Goal: Find specific page/section: Find specific page/section

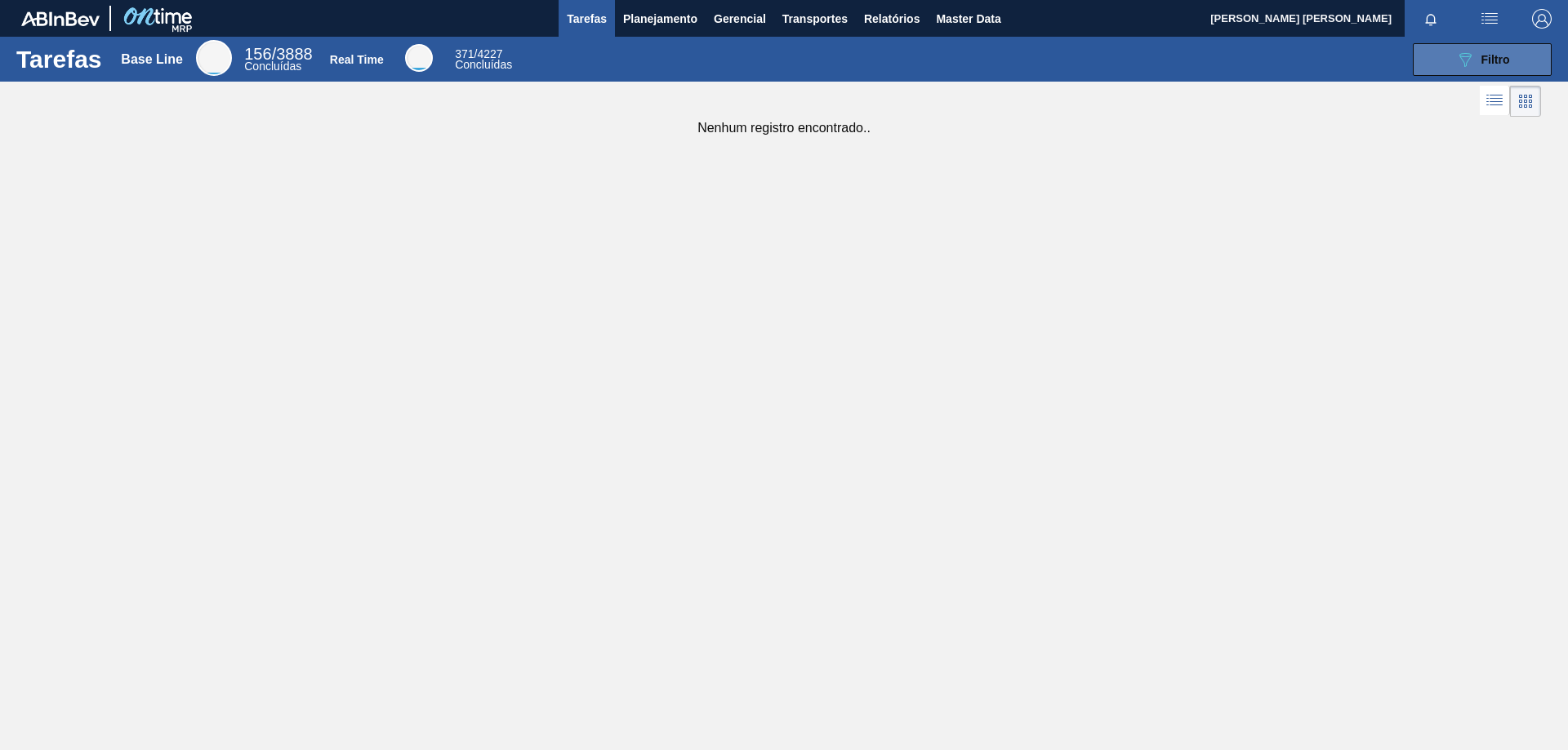
click at [1464, 54] on icon "089F7B8B-B2A5-4AFE-B5C0-19BA573D28AC" at bounding box center [1464, 59] width 19 height 19
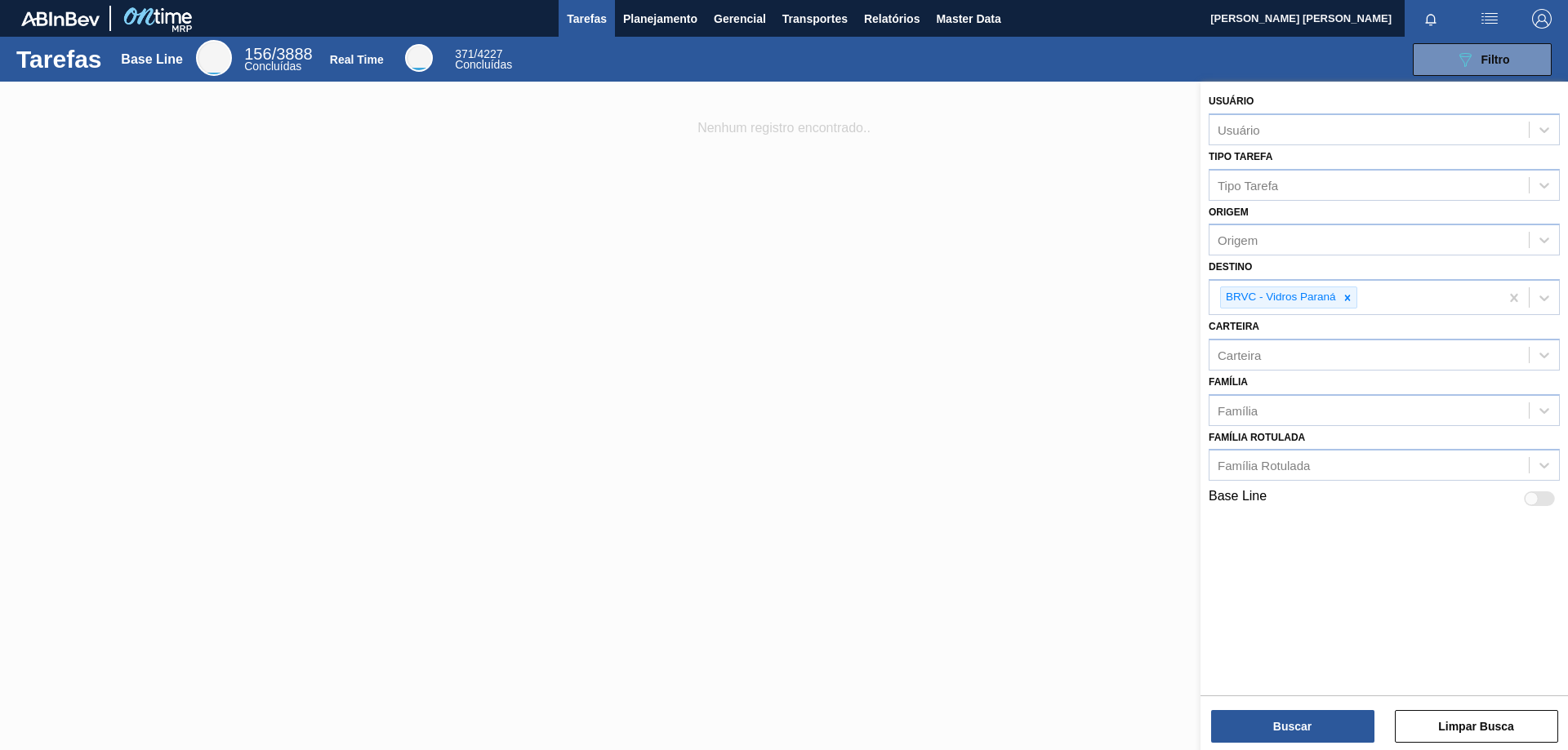
click at [1086, 400] on div at bounding box center [784, 456] width 1568 height 750
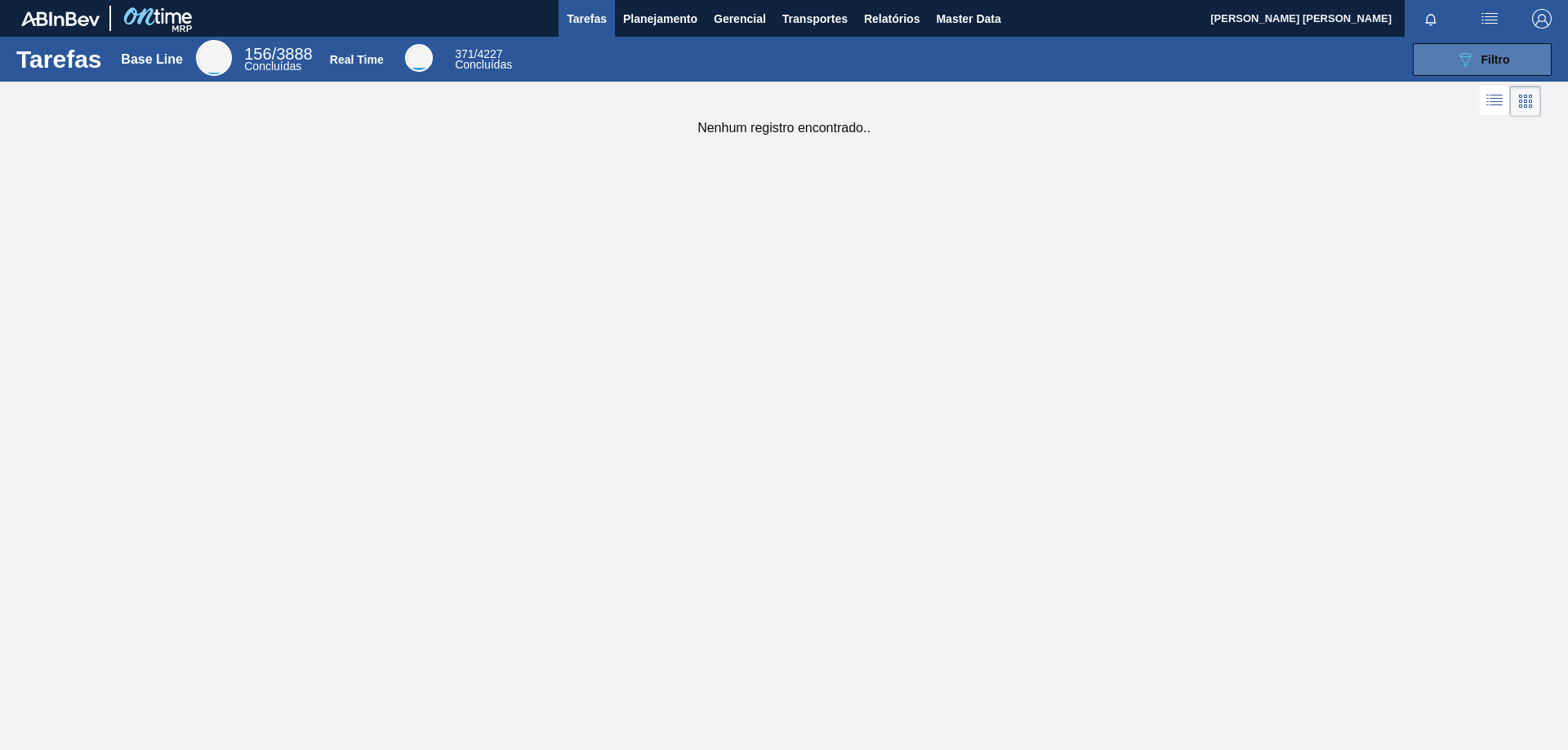
click at [1508, 50] on div "089F7B8B-B2A5-4AFE-B5C0-19BA573D28AC Filtro" at bounding box center [1482, 59] width 55 height 19
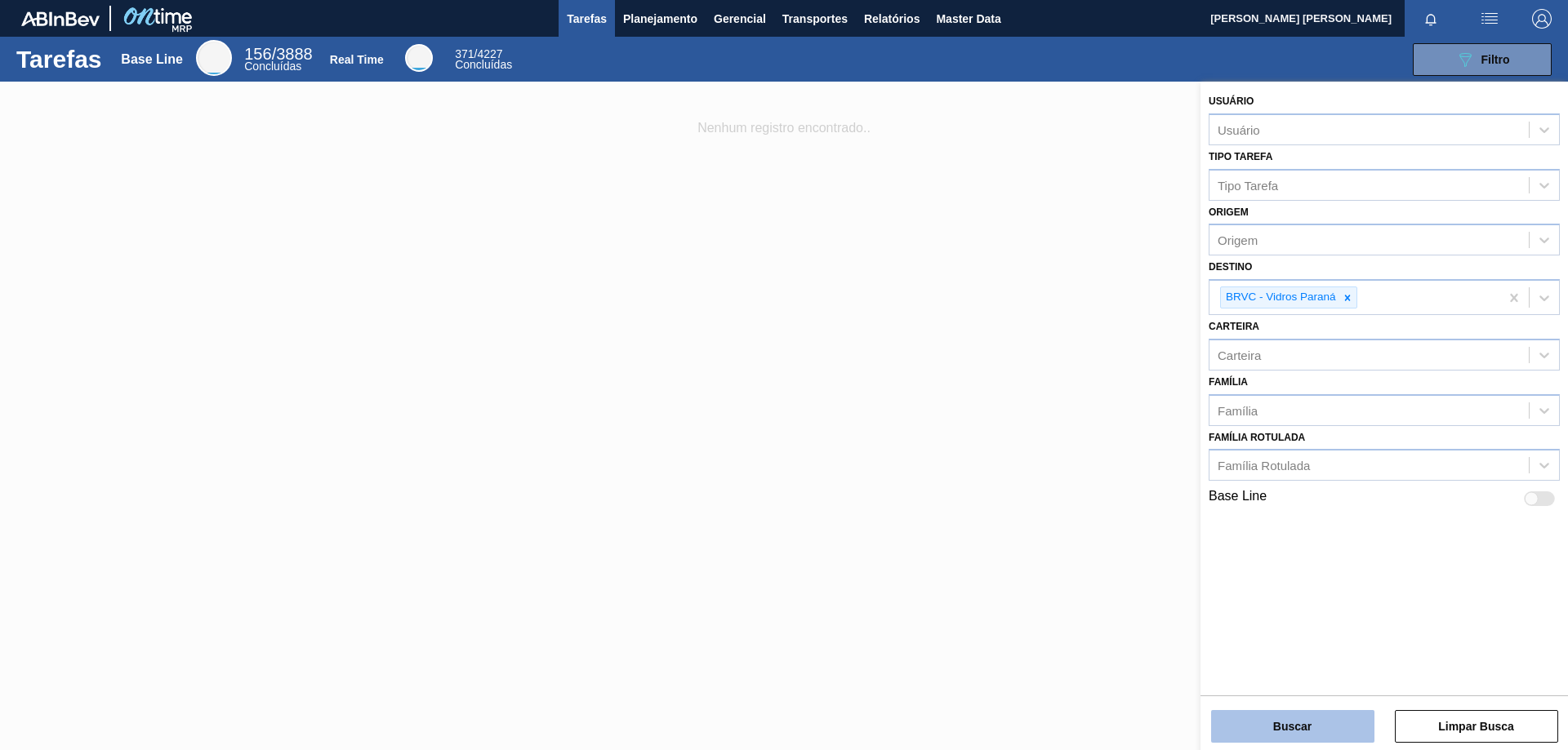
click at [1306, 720] on button "Buscar" at bounding box center [1293, 726] width 163 height 32
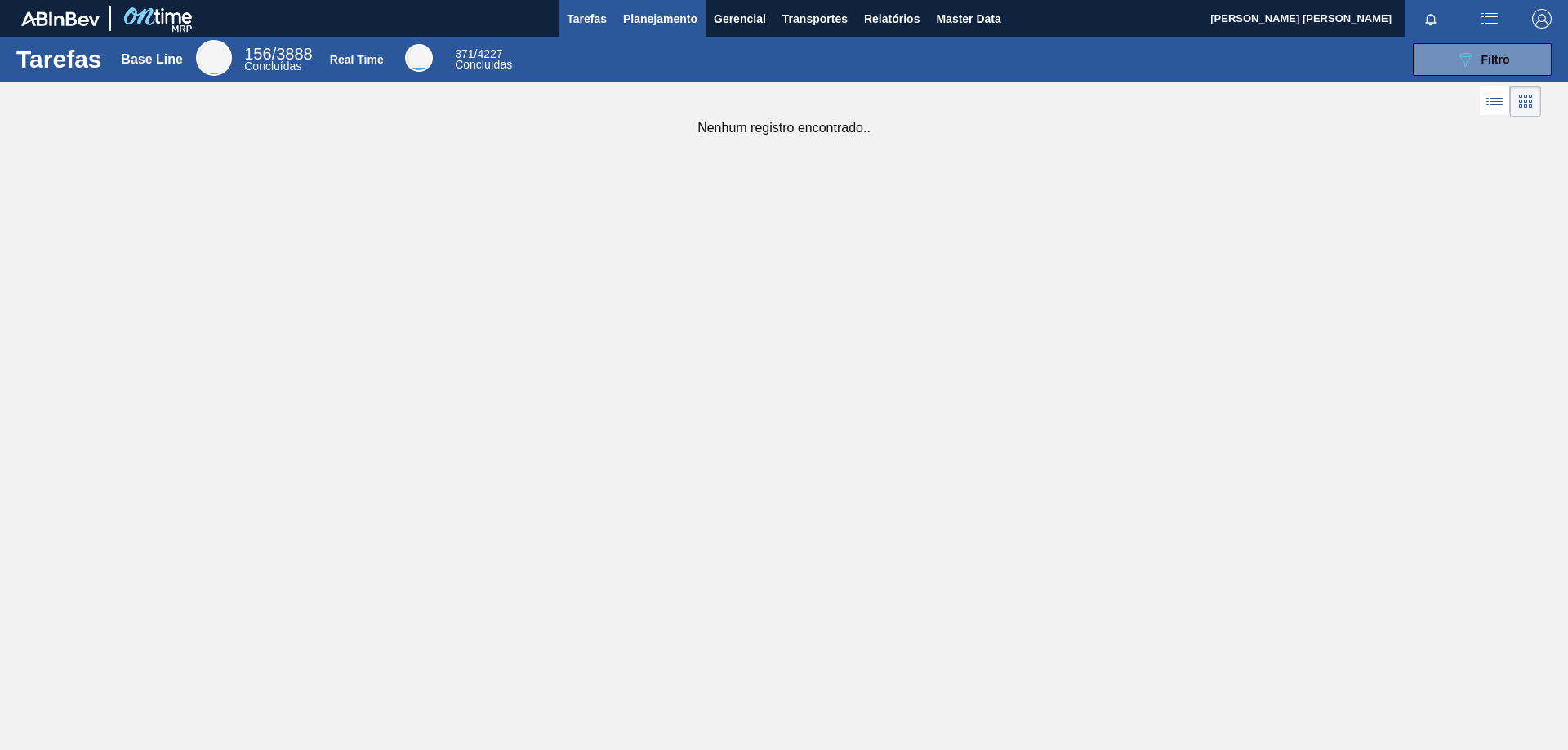
click at [667, 12] on span "Planejamento" at bounding box center [660, 19] width 74 height 19
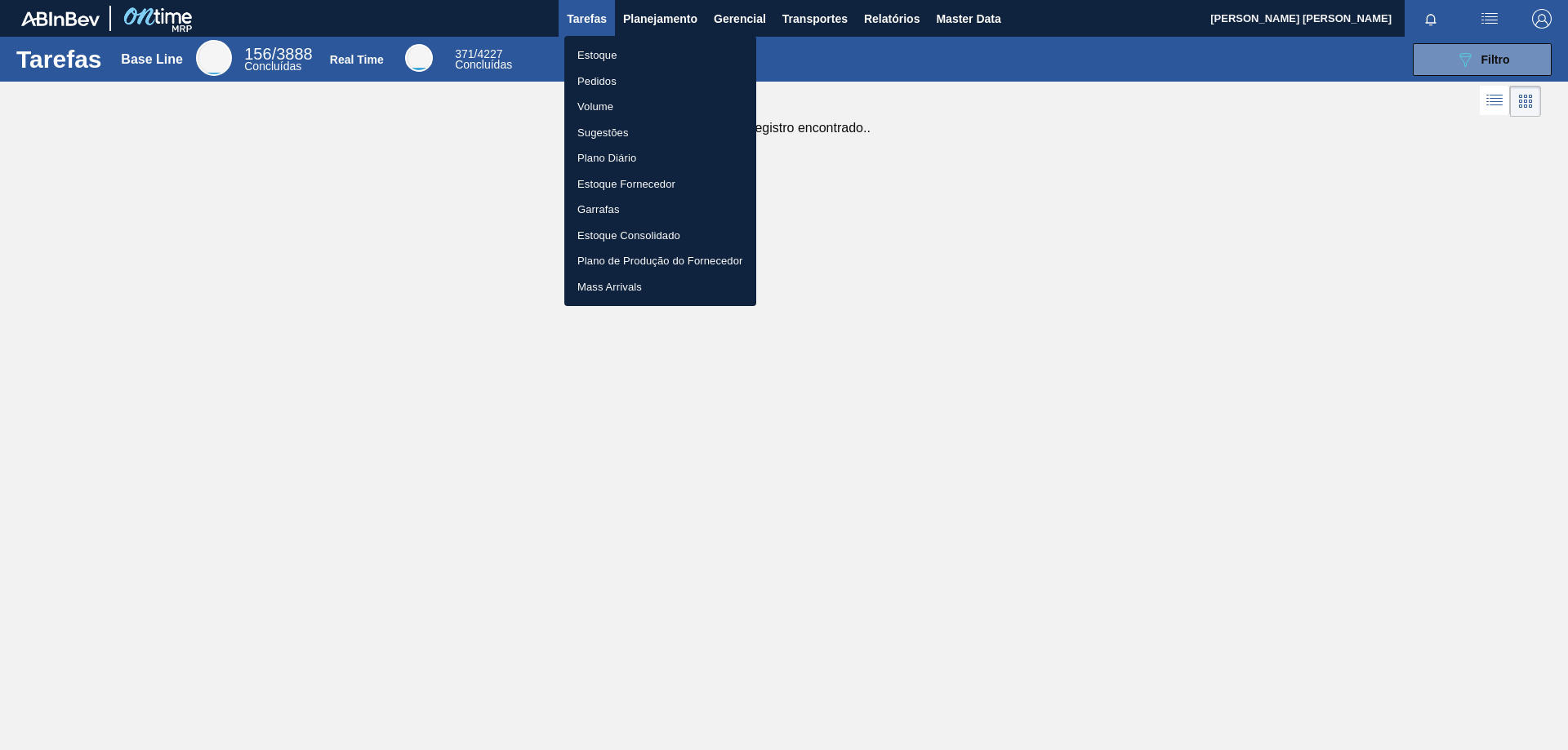
click at [584, 55] on li "Estoque" at bounding box center [659, 56] width 192 height 26
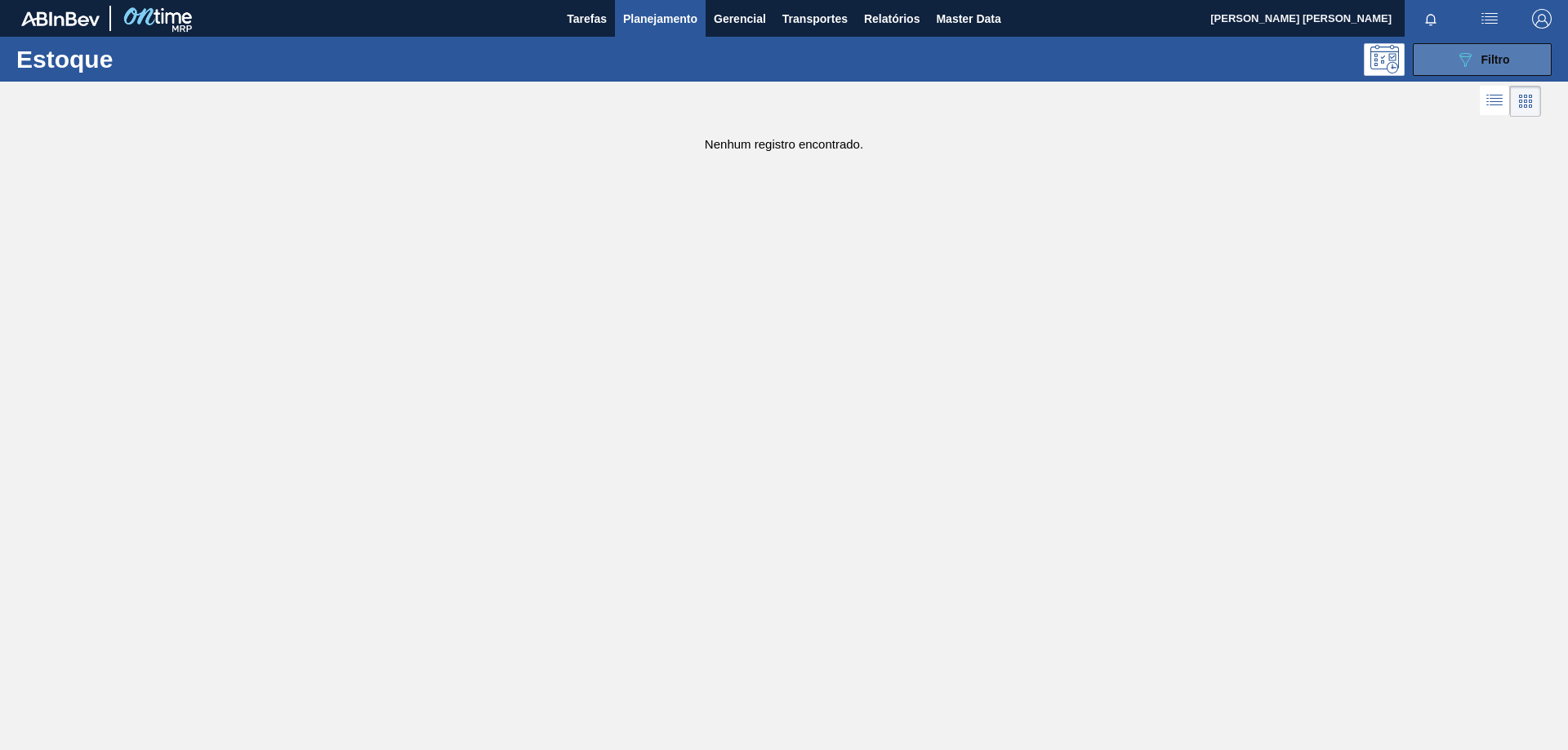
click at [1512, 58] on button "089F7B8B-B2A5-4AFE-B5C0-19BA573D28AC Filtro" at bounding box center [1483, 59] width 139 height 32
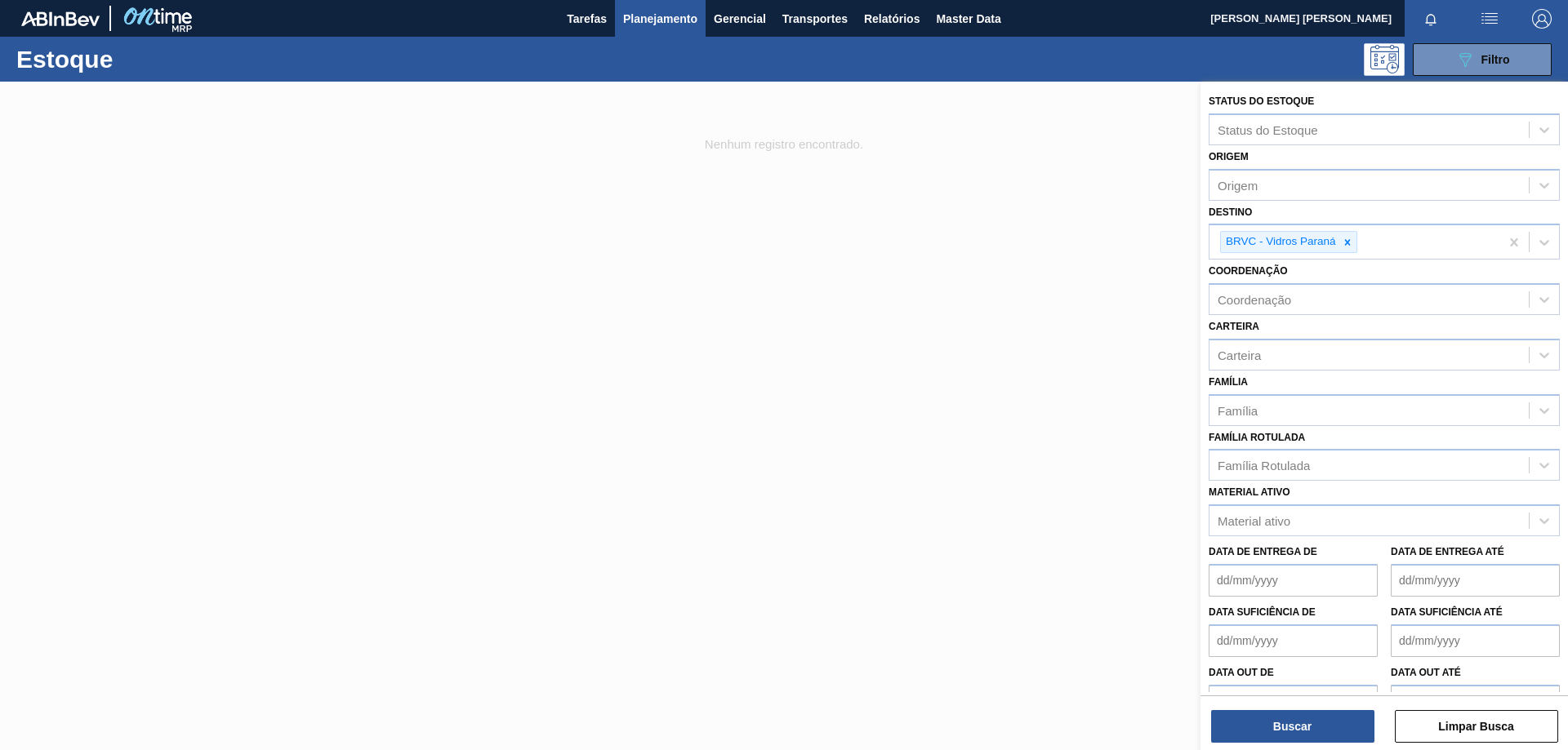
click at [793, 362] on div at bounding box center [784, 456] width 1568 height 750
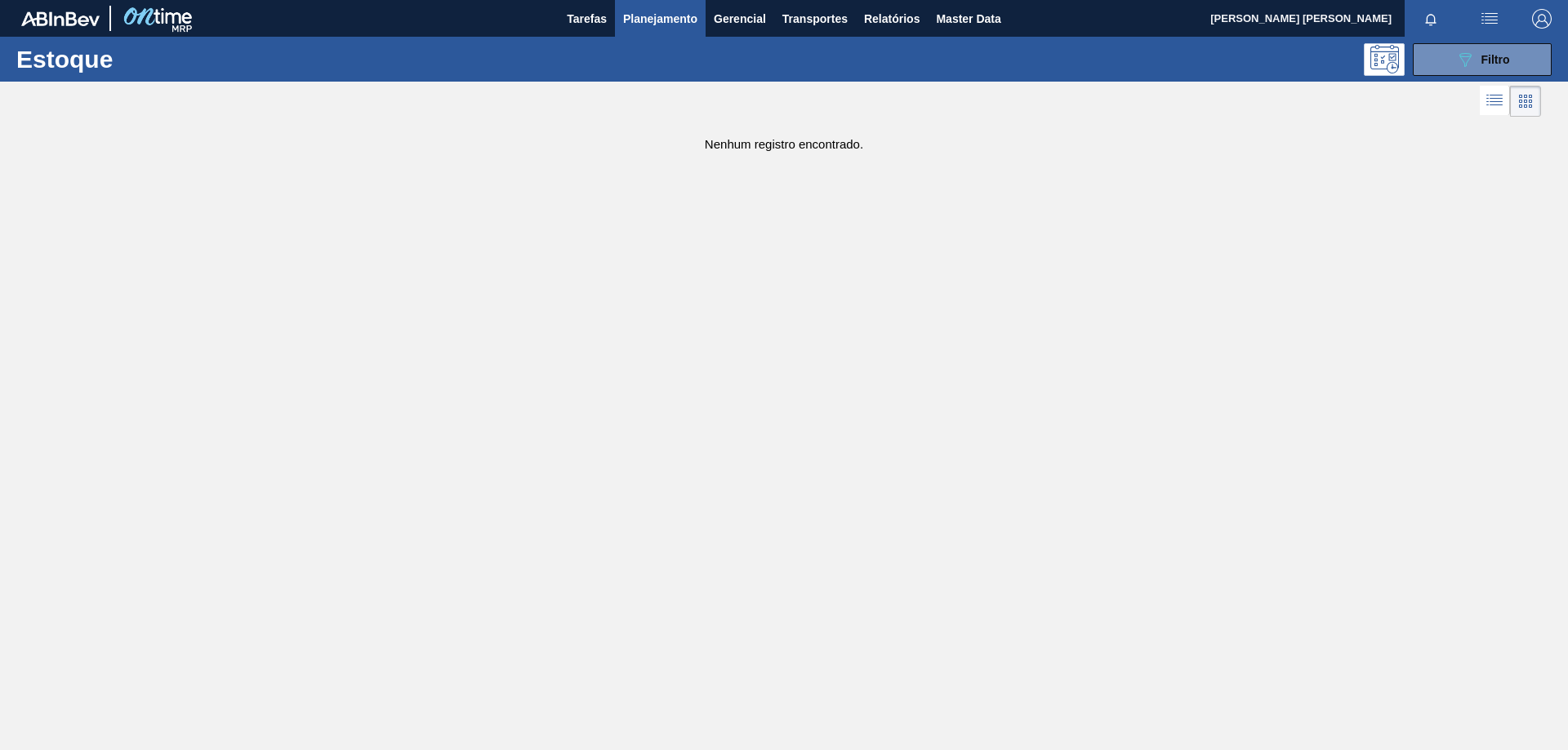
click at [642, 15] on span "Planejamento" at bounding box center [660, 19] width 74 height 19
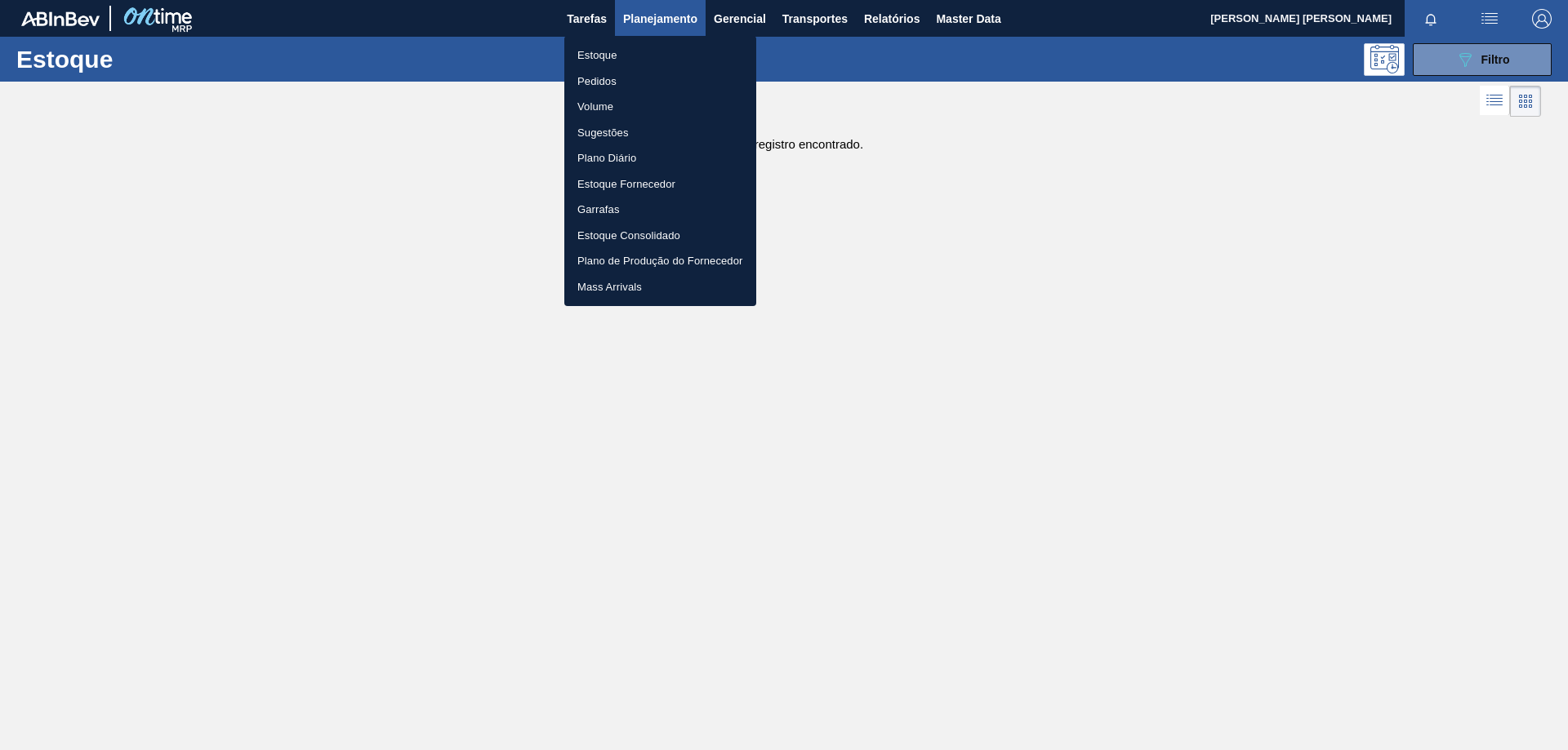
click at [600, 83] on li "Pedidos" at bounding box center [659, 81] width 192 height 26
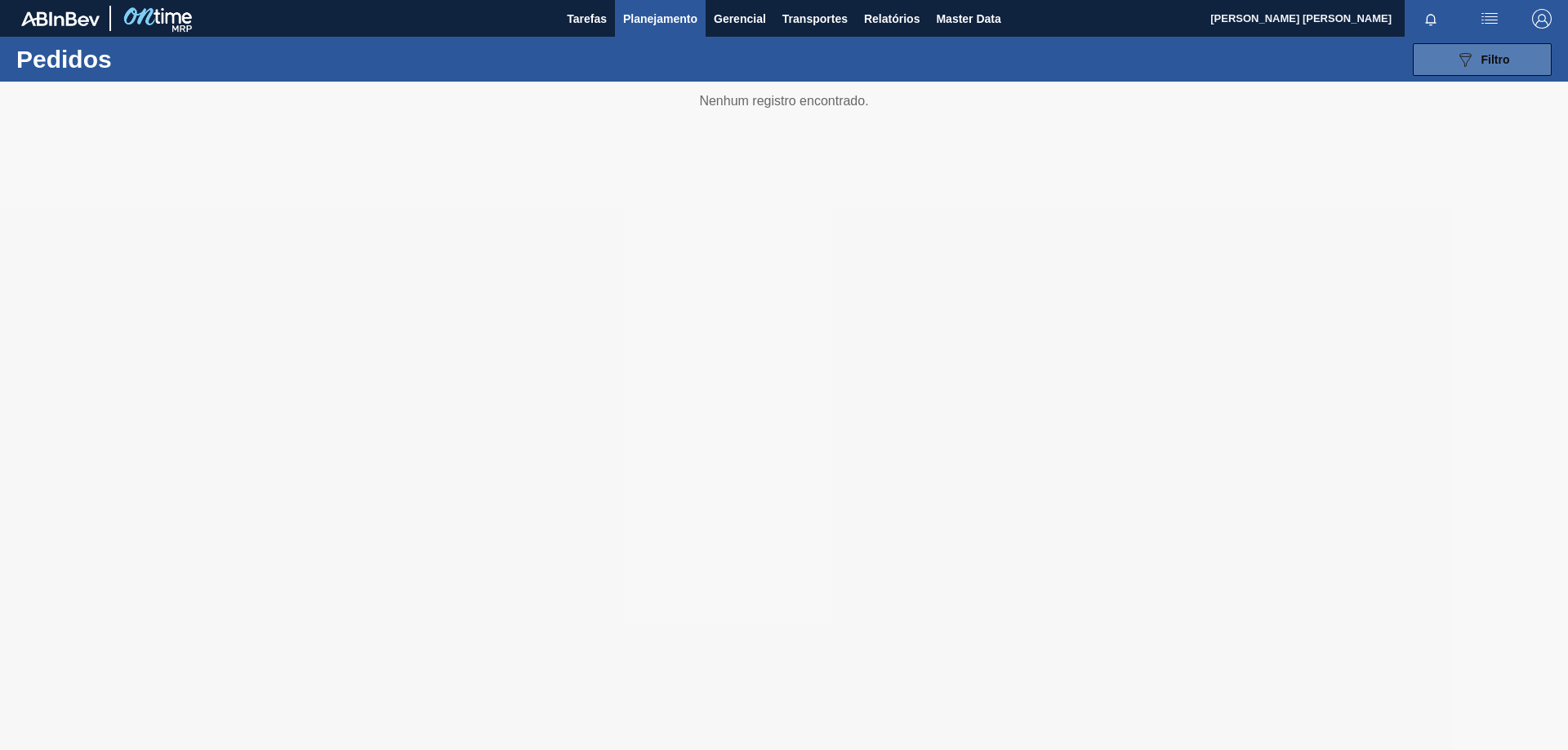
click at [1429, 51] on button "089F7B8B-B2A5-4AFE-B5C0-19BA573D28AC Filtro" at bounding box center [1483, 59] width 139 height 32
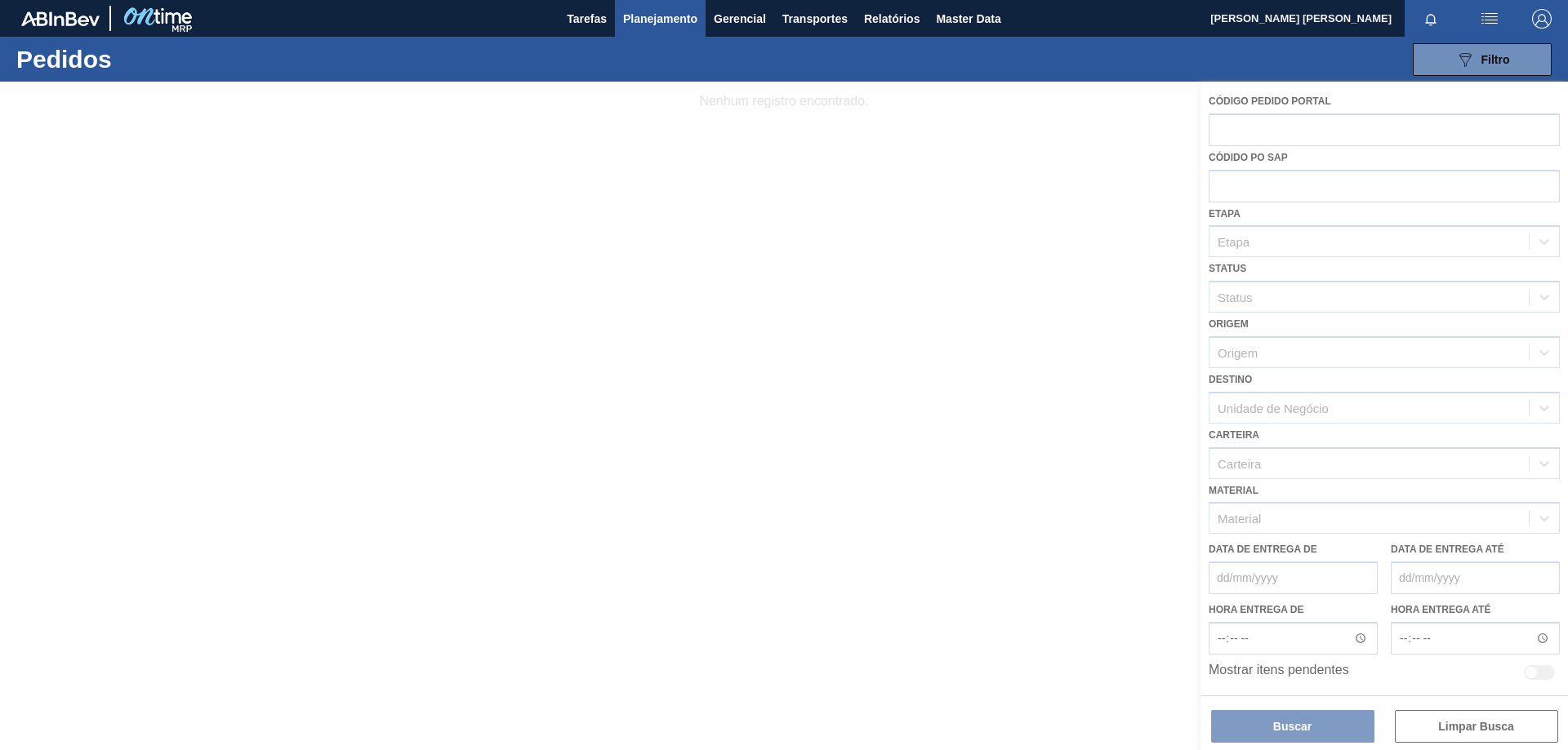
click at [1410, 410] on div at bounding box center [784, 416] width 1568 height 669
click at [1524, 414] on div at bounding box center [784, 416] width 1568 height 669
click at [1330, 414] on div at bounding box center [784, 416] width 1568 height 669
click at [1301, 413] on div at bounding box center [784, 416] width 1568 height 669
click at [1332, 473] on div at bounding box center [784, 416] width 1568 height 669
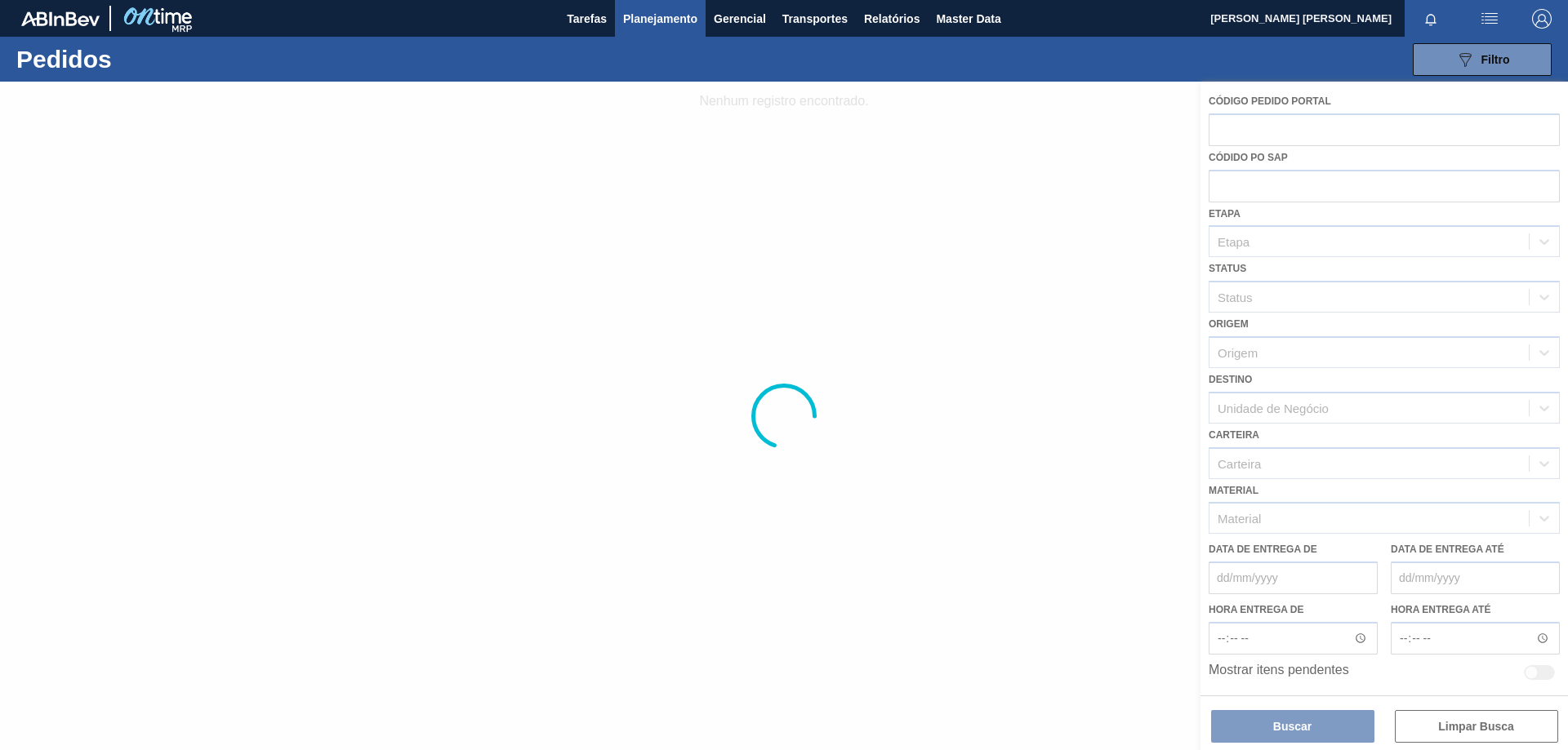
click at [1330, 472] on div at bounding box center [784, 416] width 1568 height 669
click at [1316, 391] on div at bounding box center [784, 416] width 1568 height 669
click at [1395, 392] on div at bounding box center [784, 416] width 1568 height 669
click at [1392, 410] on div at bounding box center [784, 416] width 1568 height 669
click at [1391, 411] on div at bounding box center [784, 416] width 1568 height 669
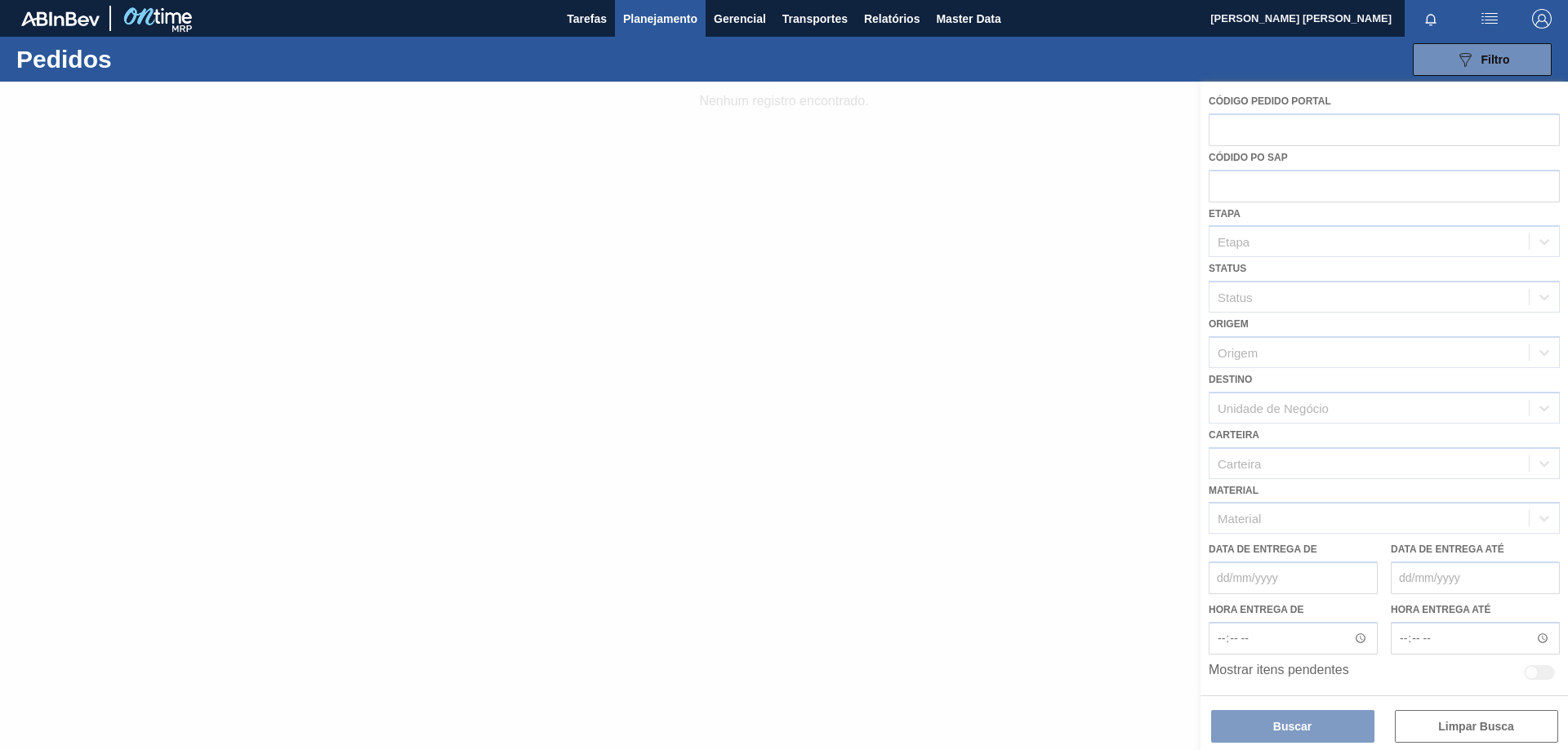
drag, startPoint x: 1389, startPoint y: 412, endPoint x: 1085, endPoint y: 553, distance: 335.1
click at [1381, 421] on div at bounding box center [784, 416] width 1568 height 669
click at [885, 519] on div at bounding box center [784, 416] width 1568 height 669
click at [1381, 734] on div at bounding box center [784, 416] width 1568 height 669
click at [1443, 729] on div at bounding box center [784, 416] width 1568 height 669
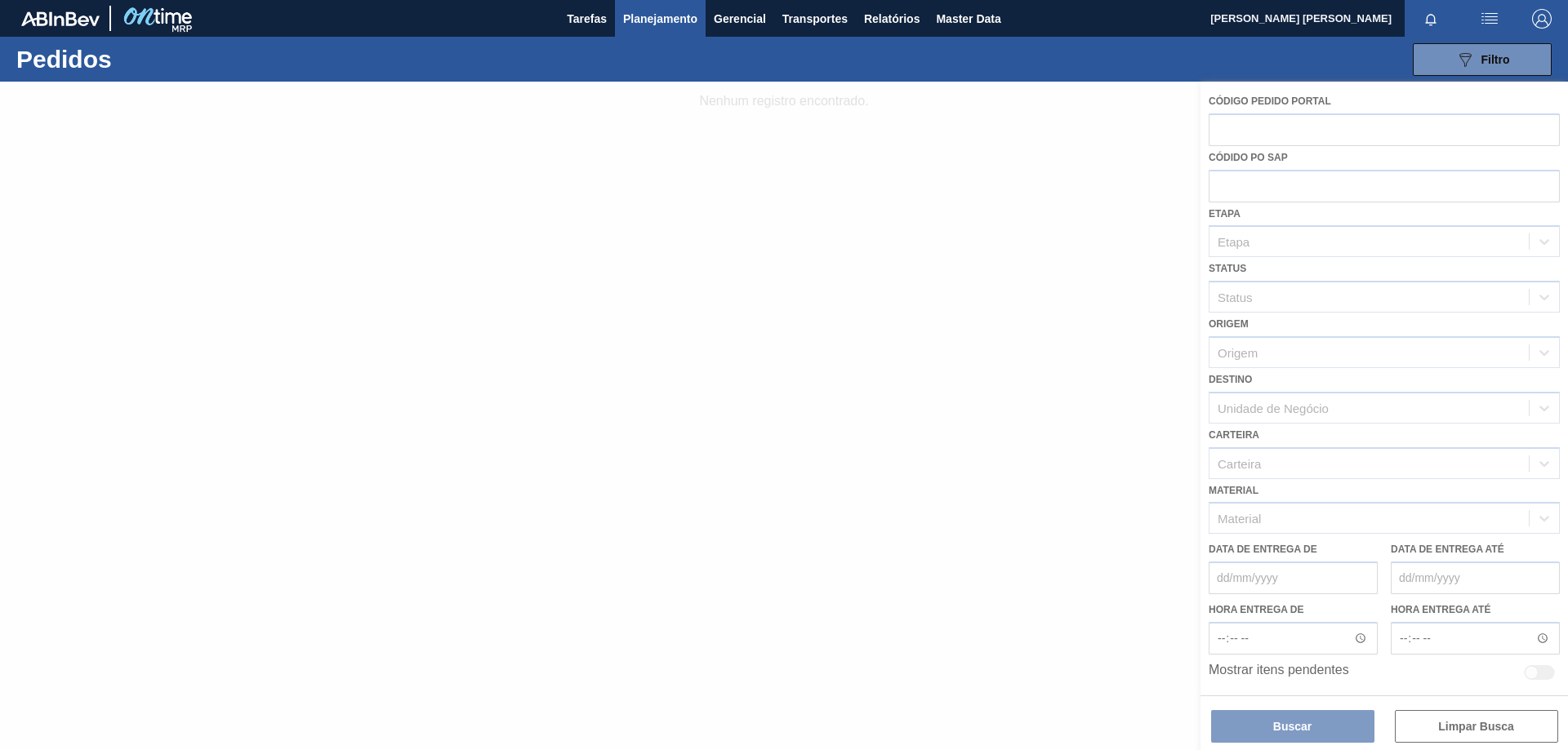
click at [1449, 720] on div at bounding box center [784, 416] width 1568 height 669
click at [1412, 443] on div at bounding box center [784, 416] width 1568 height 669
click at [1407, 421] on div at bounding box center [784, 416] width 1568 height 669
click at [1406, 414] on div at bounding box center [784, 416] width 1568 height 669
click at [1406, 409] on div at bounding box center [784, 416] width 1568 height 669
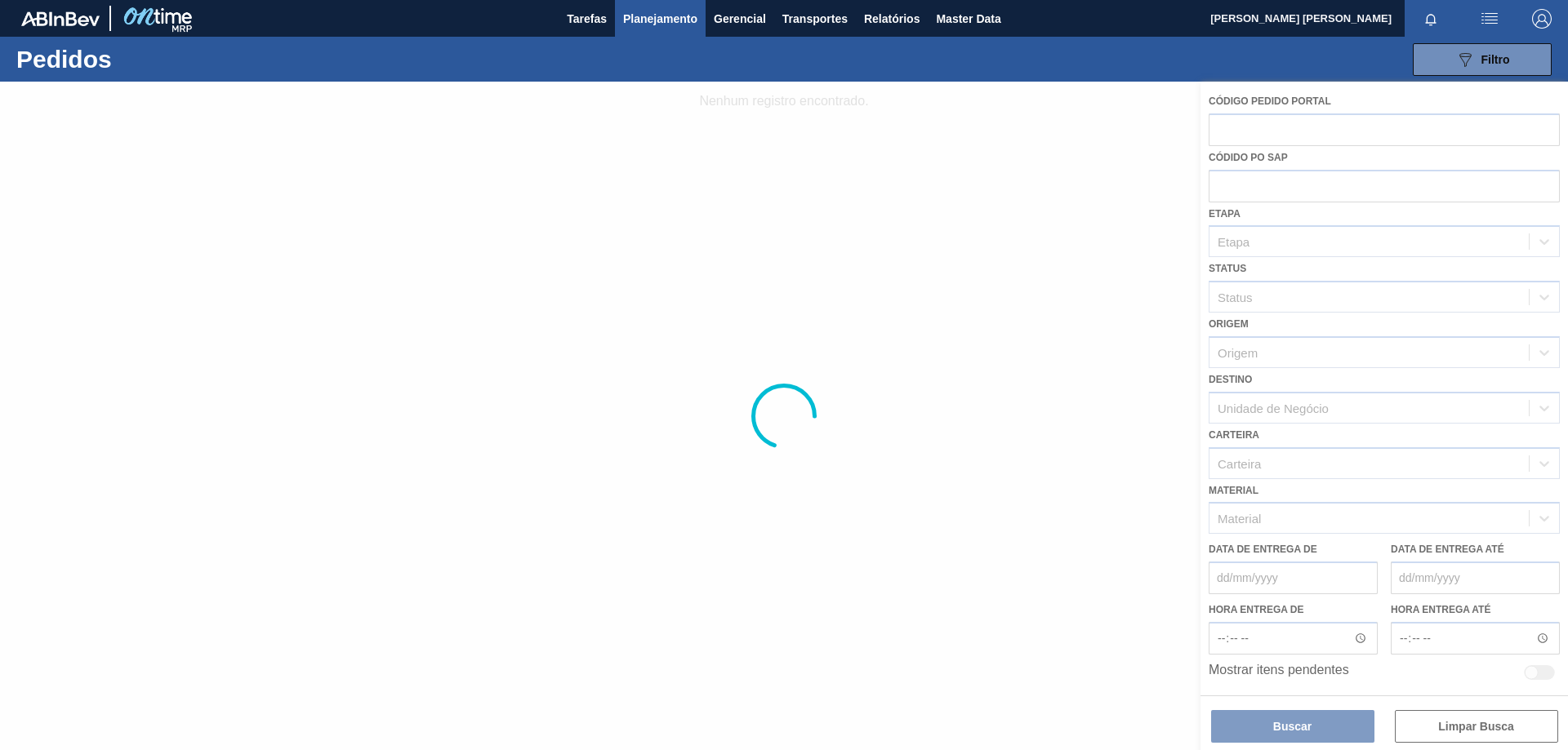
drag, startPoint x: 1406, startPoint y: 409, endPoint x: 1395, endPoint y: 322, distance: 87.7
click at [1406, 407] on div at bounding box center [784, 416] width 1568 height 669
click at [1395, 319] on div at bounding box center [784, 416] width 1568 height 669
click at [1388, 344] on div at bounding box center [784, 416] width 1568 height 669
click at [1388, 345] on div at bounding box center [784, 416] width 1568 height 669
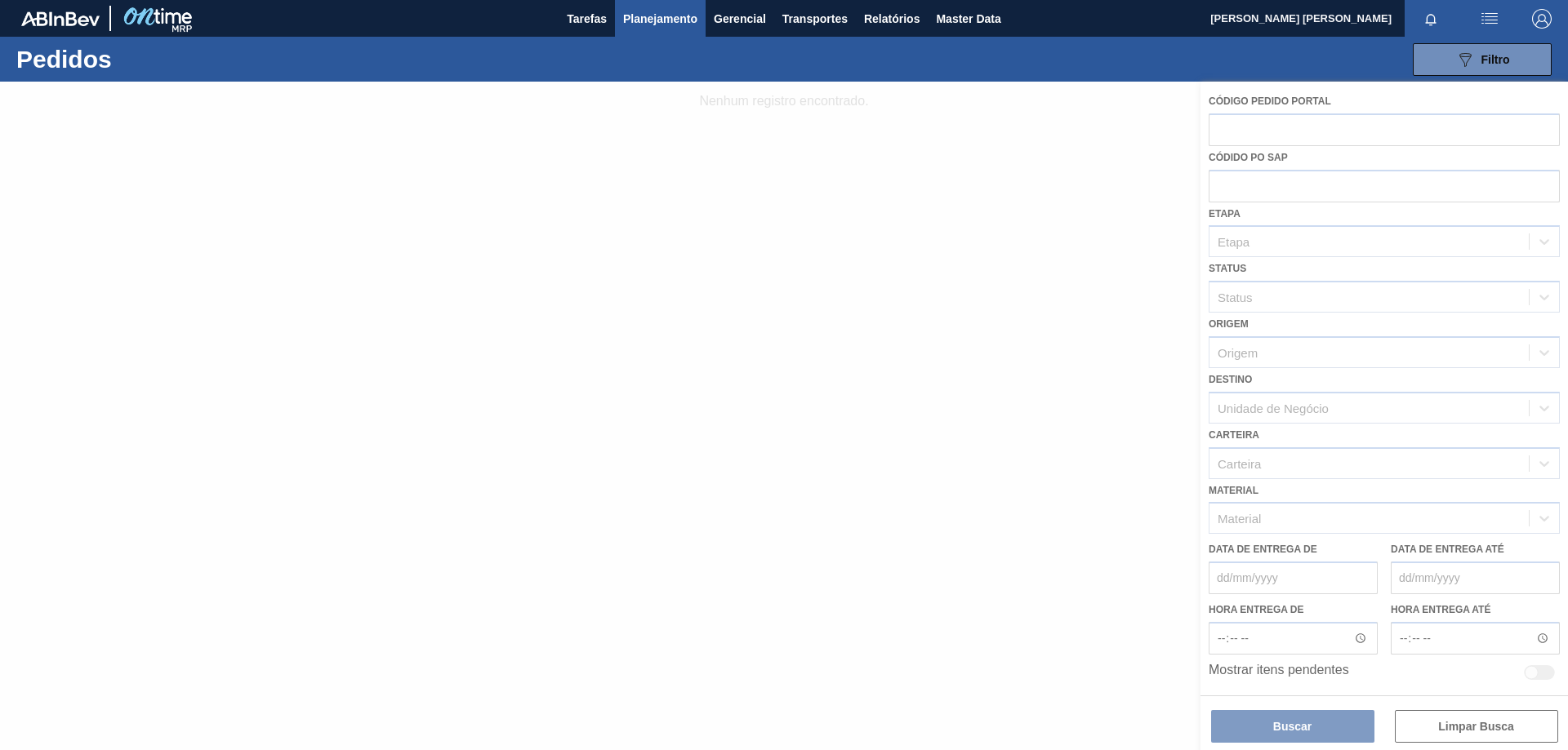
click at [1390, 350] on div at bounding box center [784, 416] width 1568 height 669
click at [1371, 430] on div at bounding box center [784, 416] width 1568 height 669
drag, startPoint x: 1371, startPoint y: 430, endPoint x: 1334, endPoint y: 481, distance: 63.0
click at [1369, 437] on div at bounding box center [784, 416] width 1568 height 669
drag, startPoint x: 1334, startPoint y: 481, endPoint x: 1310, endPoint y: 404, distance: 80.7
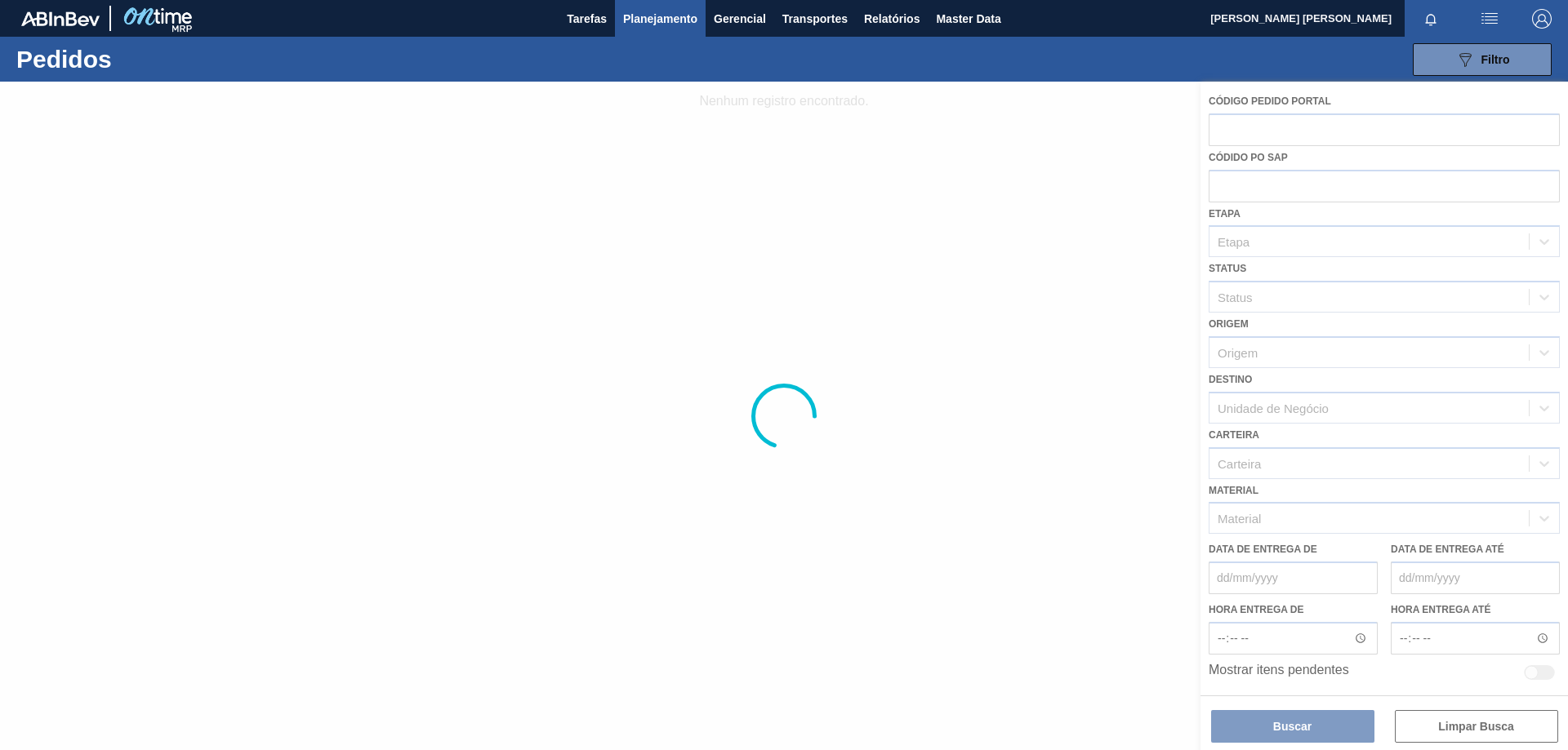
click at [1331, 474] on div at bounding box center [784, 416] width 1568 height 669
